Goal: Information Seeking & Learning: Learn about a topic

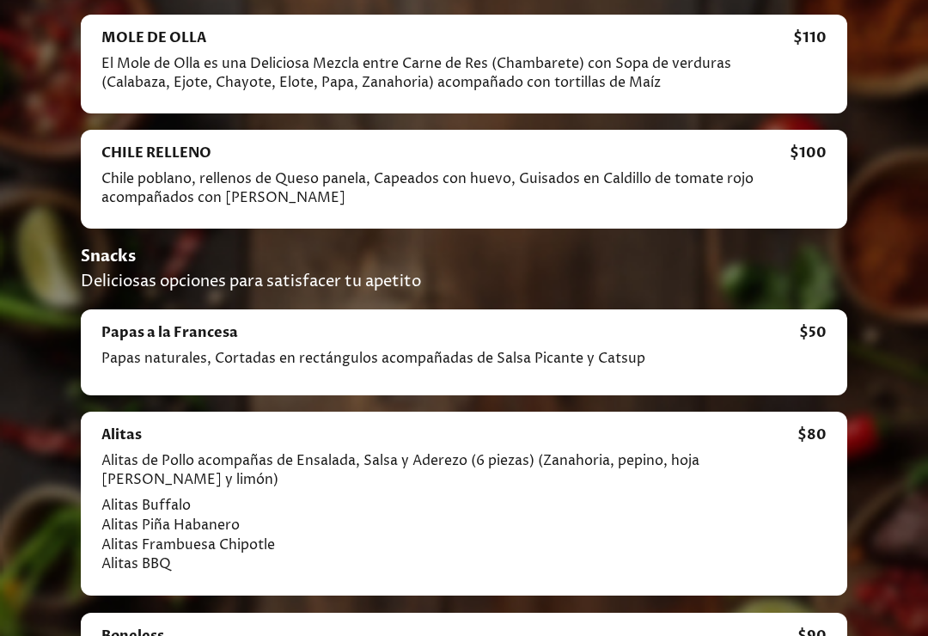
scroll to position [2507, 0]
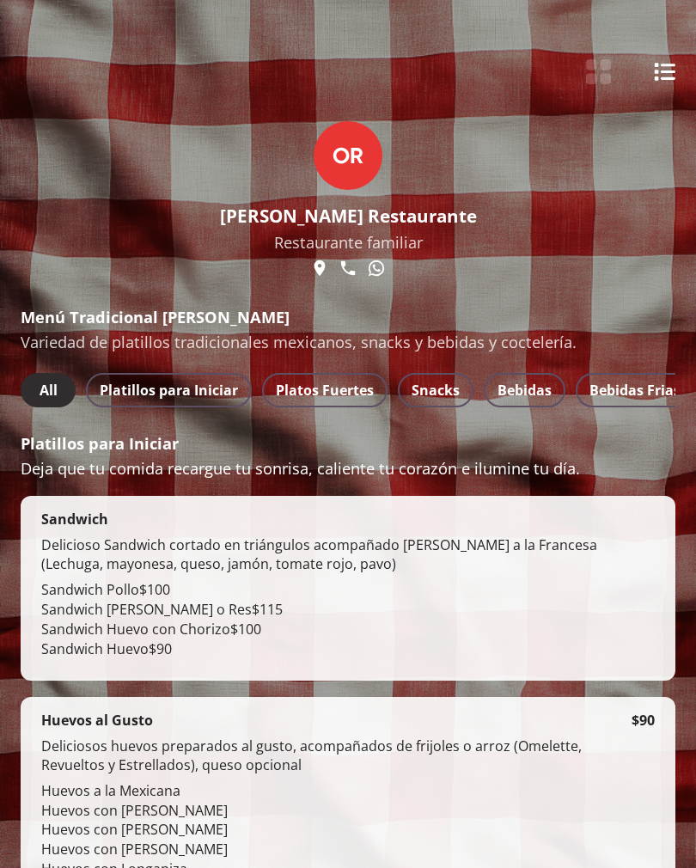
click at [211, 387] on span "Platillos para Iniciar" at bounding box center [169, 390] width 138 height 24
click at [321, 406] on button "Platos Fuertes" at bounding box center [324, 390] width 125 height 34
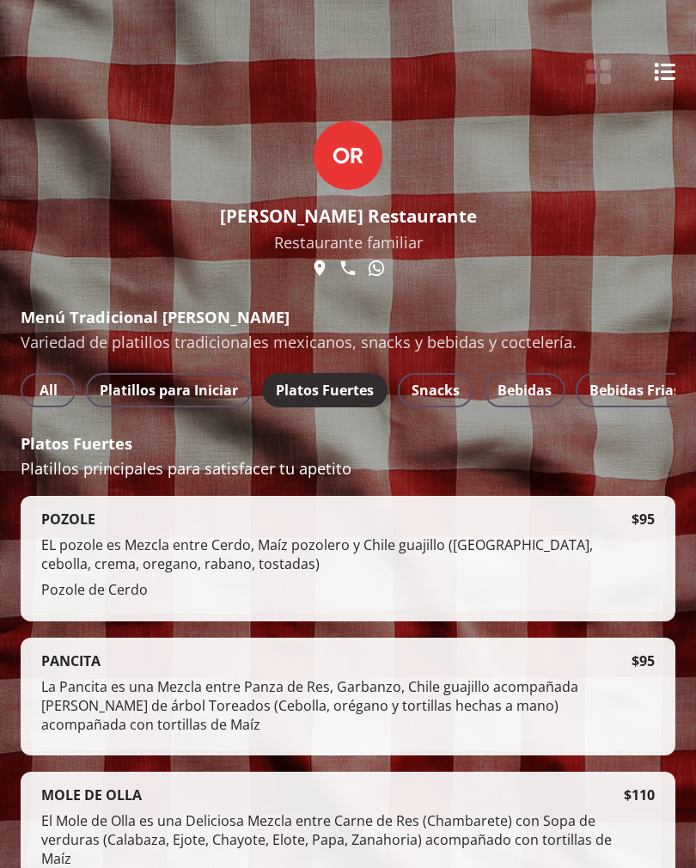
click at [188, 400] on span "Platillos para Iniciar" at bounding box center [169, 390] width 138 height 24
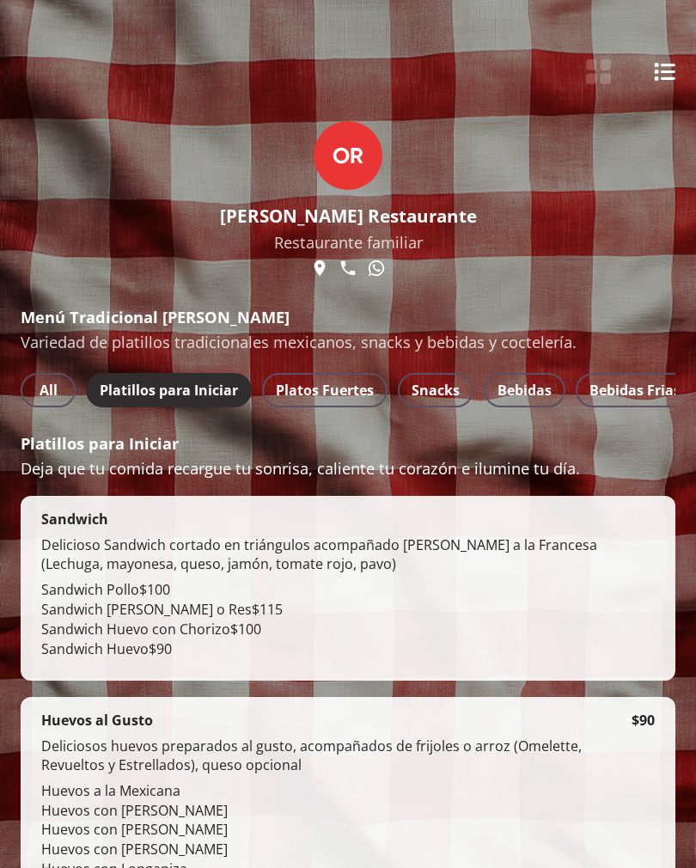
click at [40, 385] on span "All" at bounding box center [47, 390] width 27 height 24
click at [244, 377] on div "All Platillos para Iniciar Platos Fuertes Snacks Bebidas Bebidas Frias" at bounding box center [348, 390] width 655 height 34
click at [199, 395] on span "Platillos para Iniciar" at bounding box center [169, 390] width 138 height 24
click at [335, 397] on span "Platos Fuertes" at bounding box center [325, 390] width 98 height 24
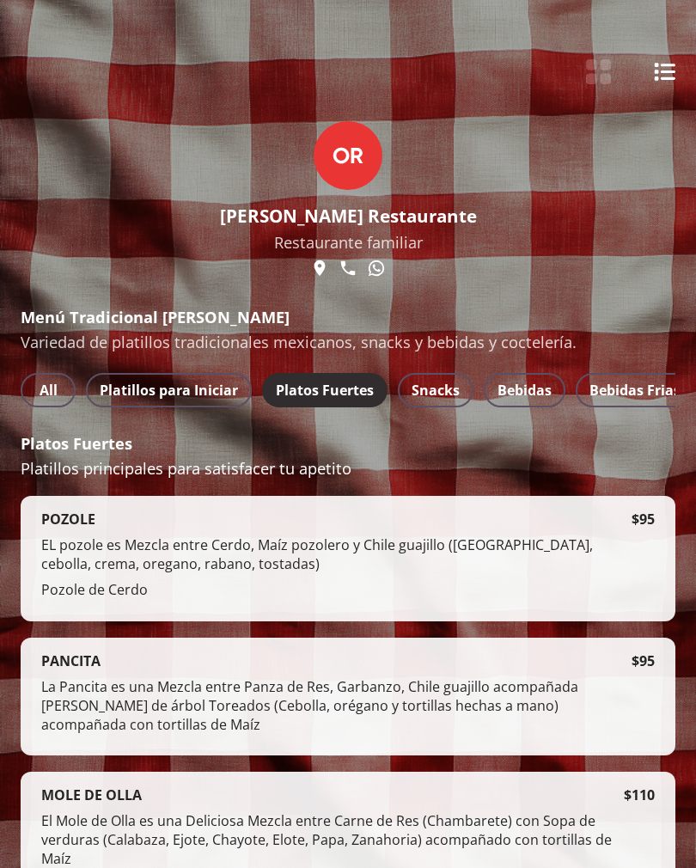
click at [434, 402] on span "Snacks" at bounding box center [436, 390] width 48 height 24
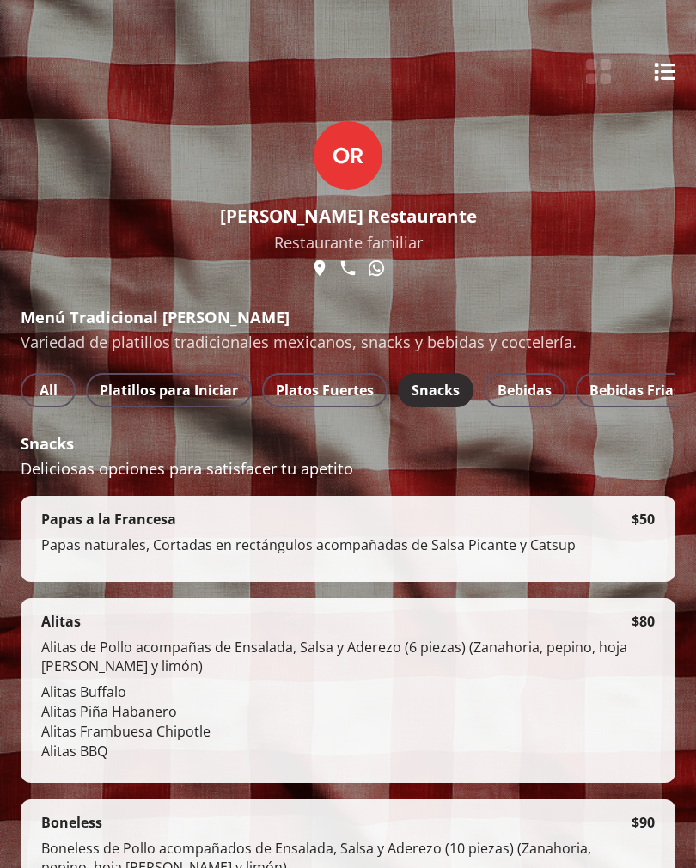
click at [528, 402] on span "Bebidas" at bounding box center [525, 390] width 54 height 24
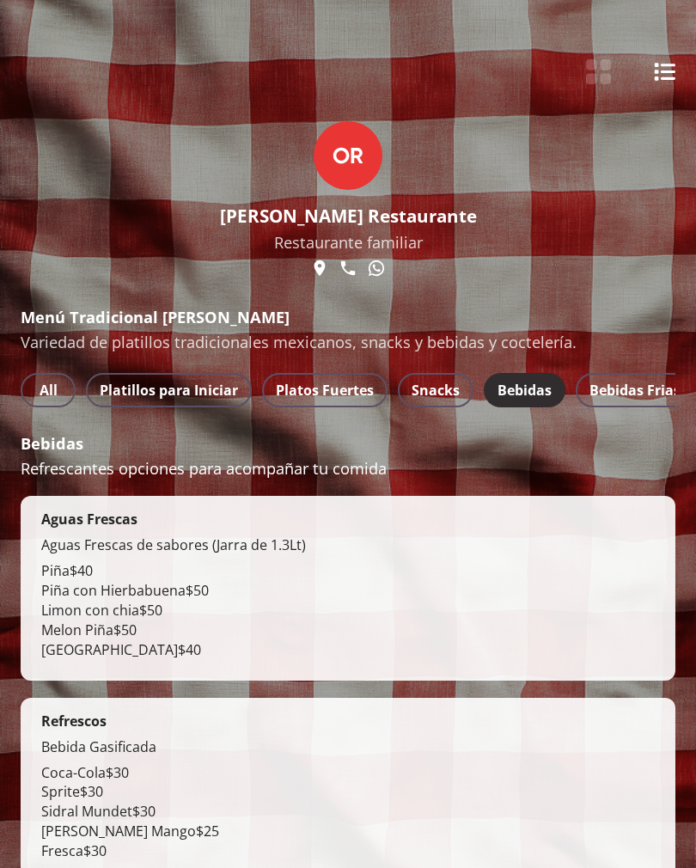
click at [627, 402] on span "Bebidas Frias" at bounding box center [635, 390] width 91 height 24
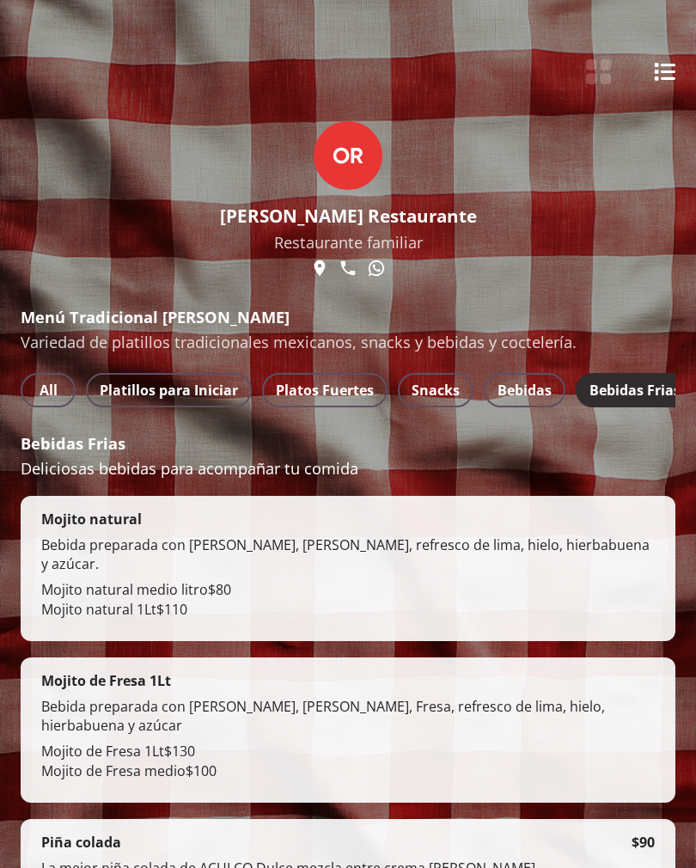
click at [518, 402] on span "Bebidas" at bounding box center [525, 390] width 54 height 24
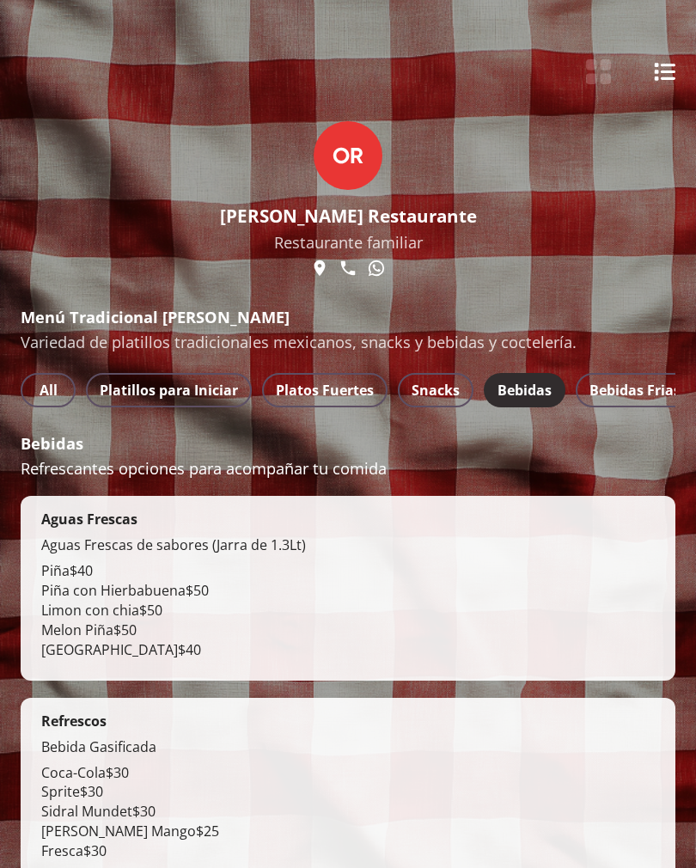
click at [435, 397] on span "Snacks" at bounding box center [436, 390] width 48 height 24
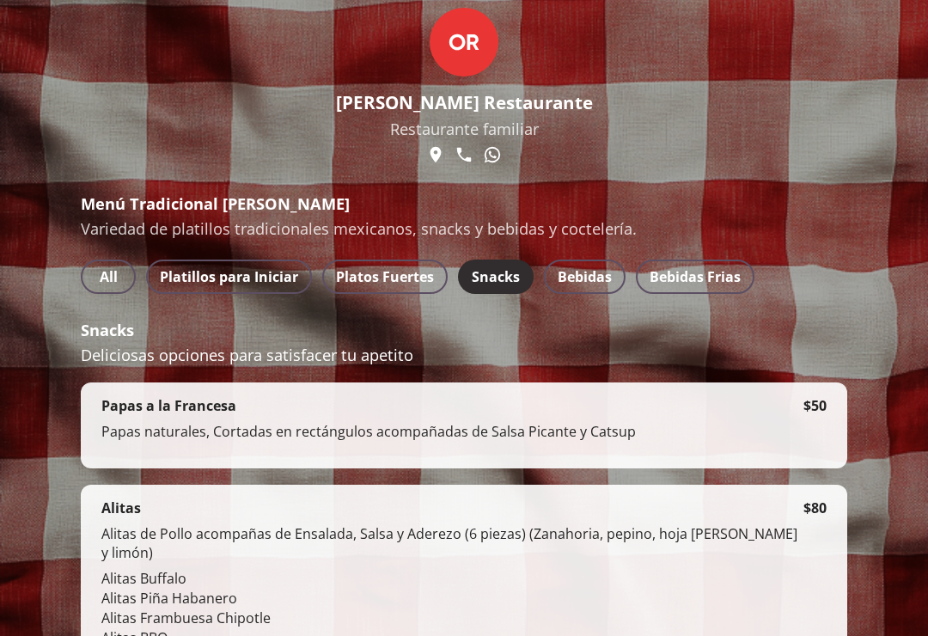
scroll to position [113, 0]
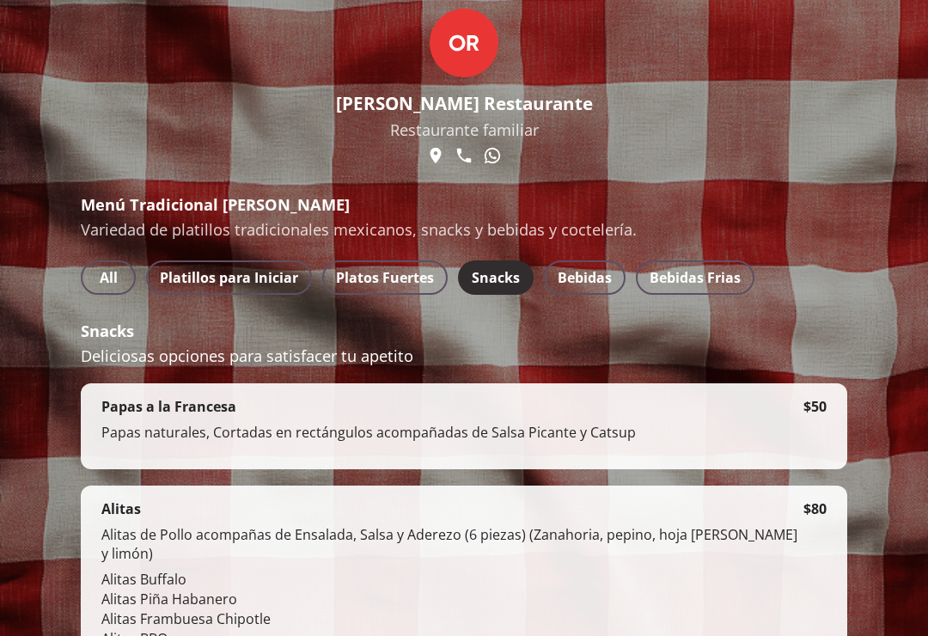
click at [110, 271] on span "All" at bounding box center [108, 278] width 27 height 24
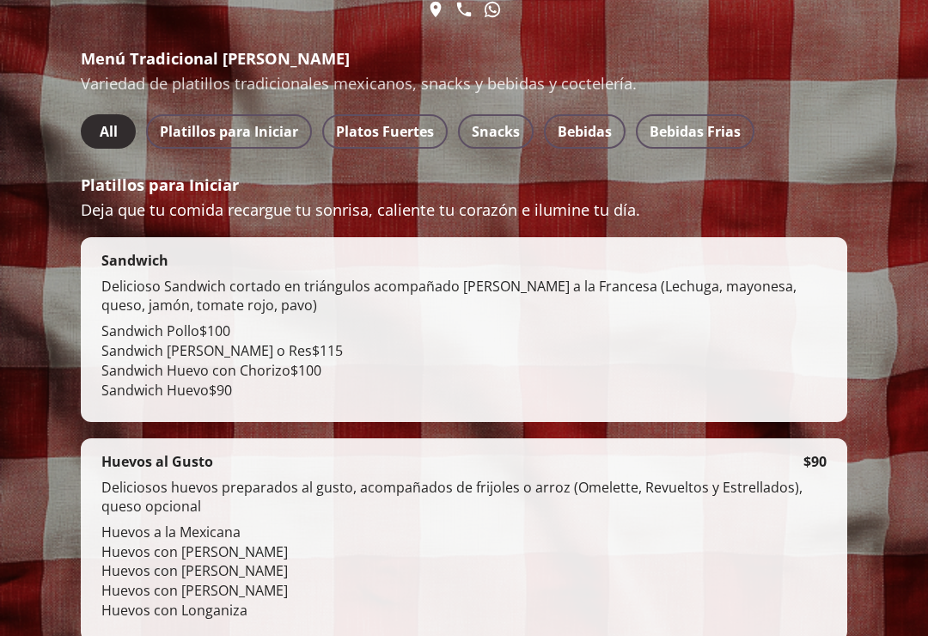
scroll to position [257, 0]
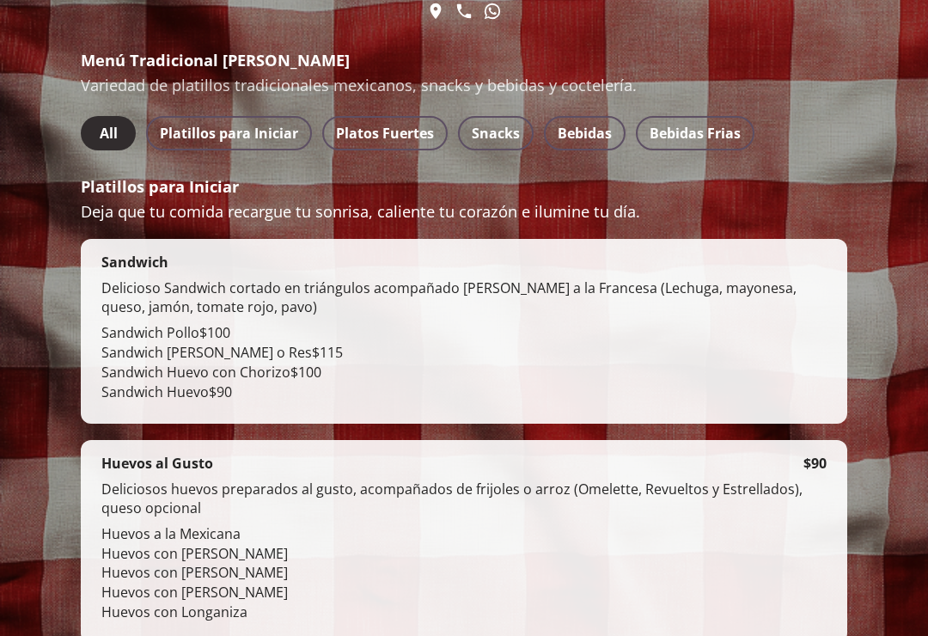
click at [400, 575] on p "Huevos con [PERSON_NAME]" at bounding box center [452, 573] width 702 height 20
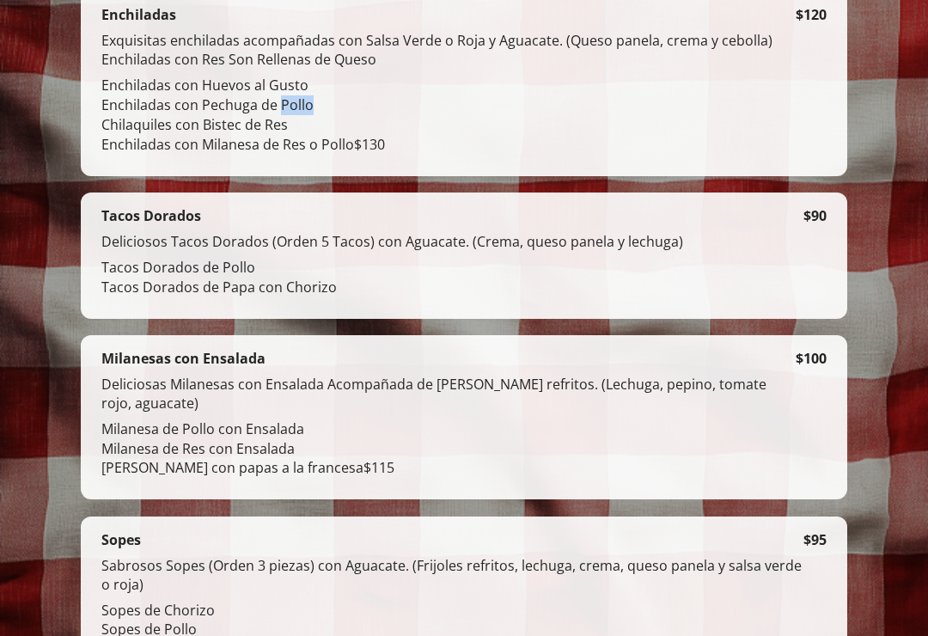
scroll to position [1474, 0]
click at [695, 571] on div at bounding box center [464, 318] width 928 height 636
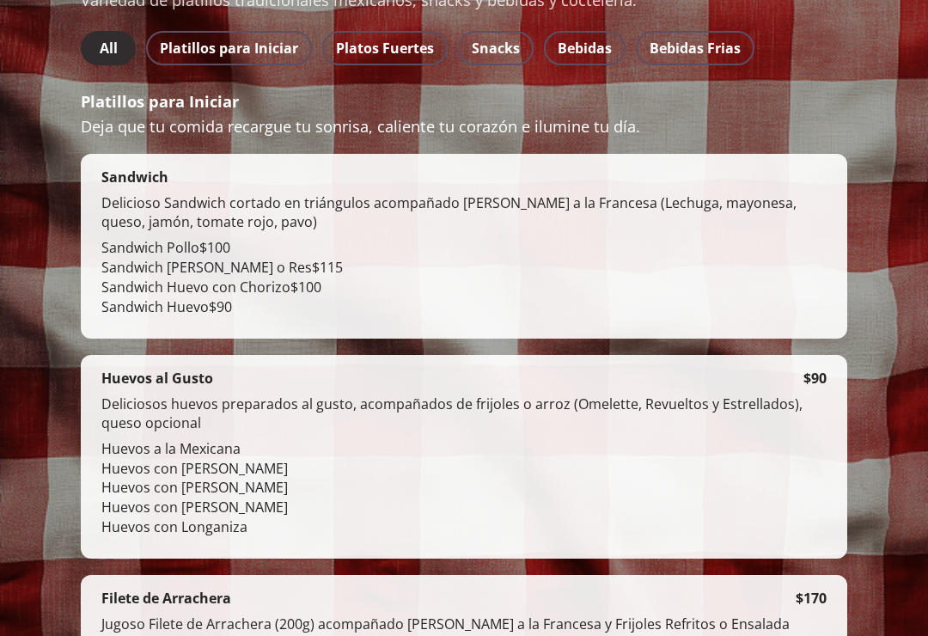
scroll to position [341, 0]
click at [407, 49] on span "Platos Fuertes" at bounding box center [385, 49] width 98 height 24
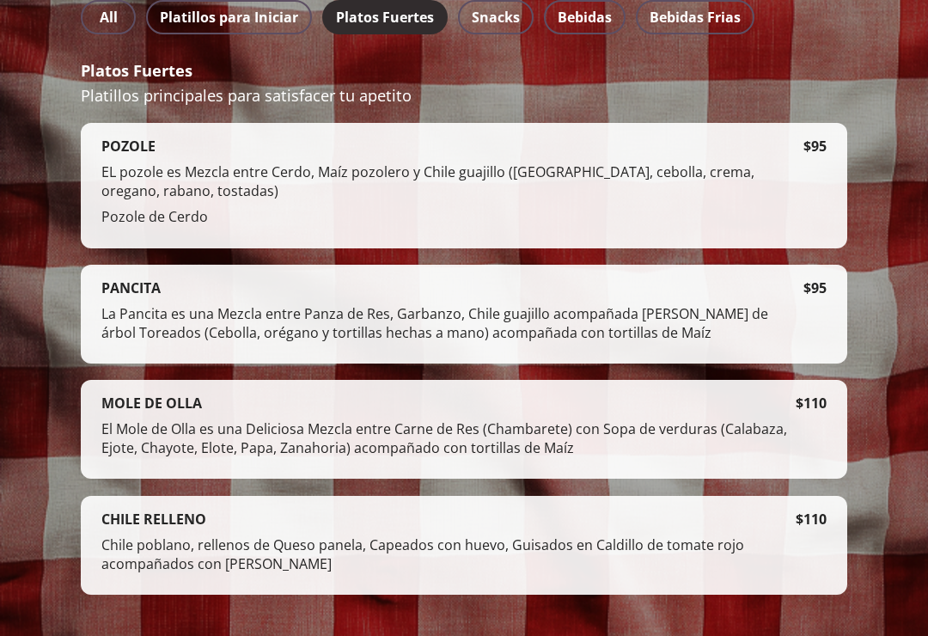
scroll to position [375, 0]
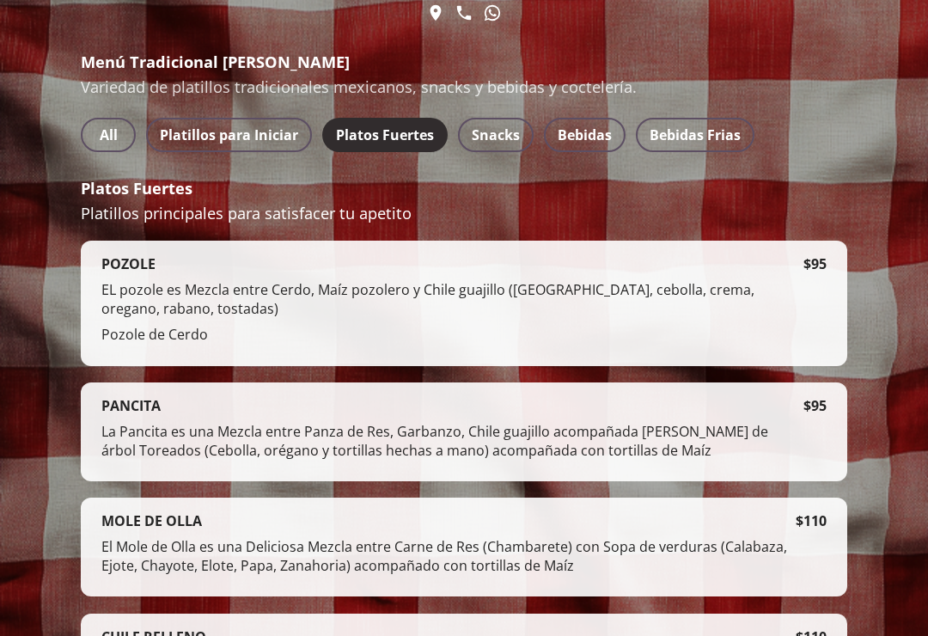
click at [109, 142] on span "All" at bounding box center [108, 136] width 27 height 24
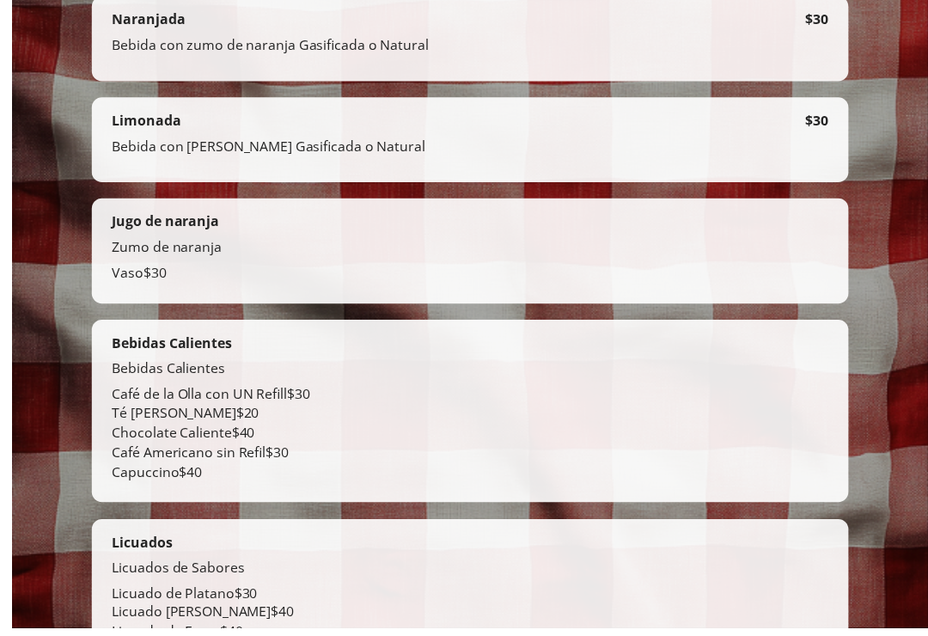
scroll to position [4597, 0]
